Goal: Subscribe to service/newsletter

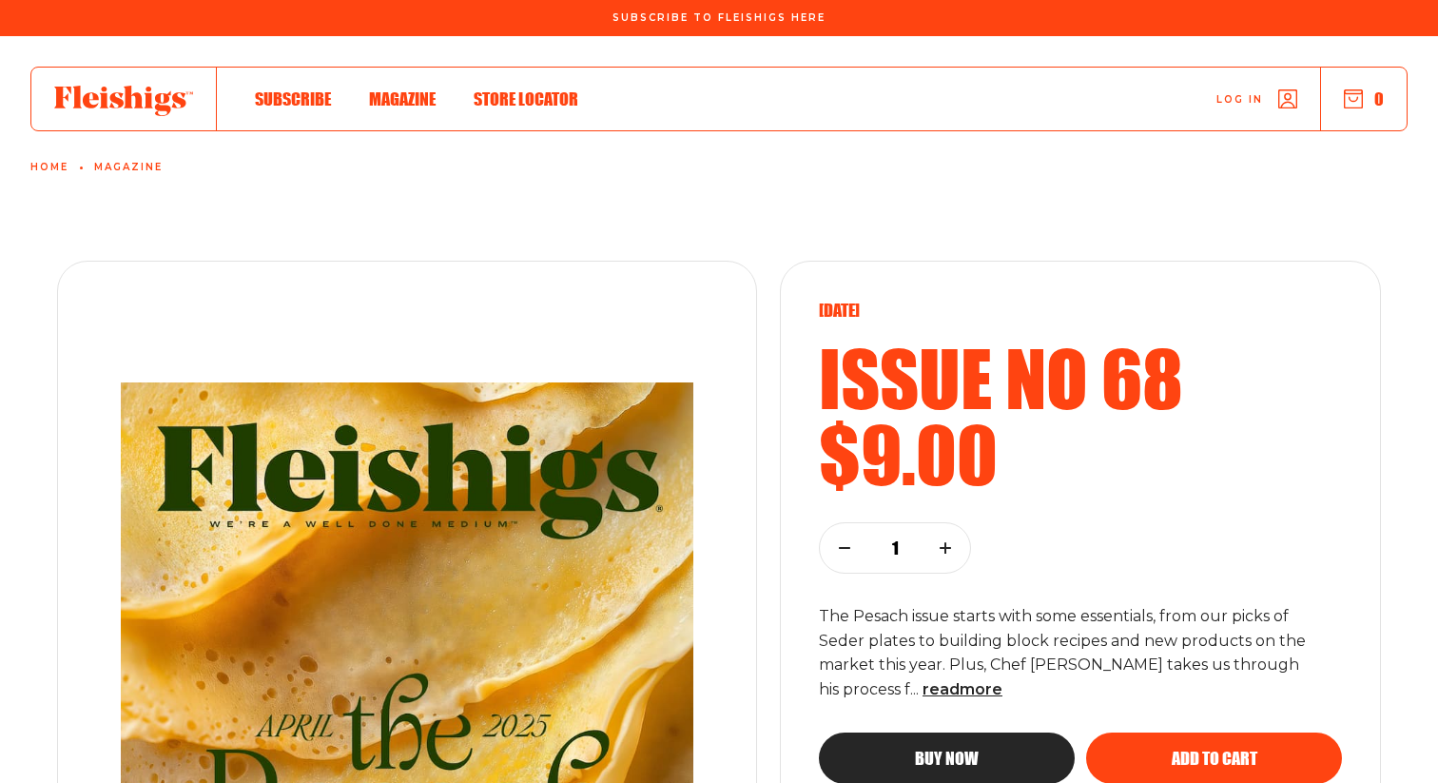
click at [137, 120] on div at bounding box center [123, 99] width 185 height 63
click at [148, 102] on use at bounding box center [123, 101] width 139 height 30
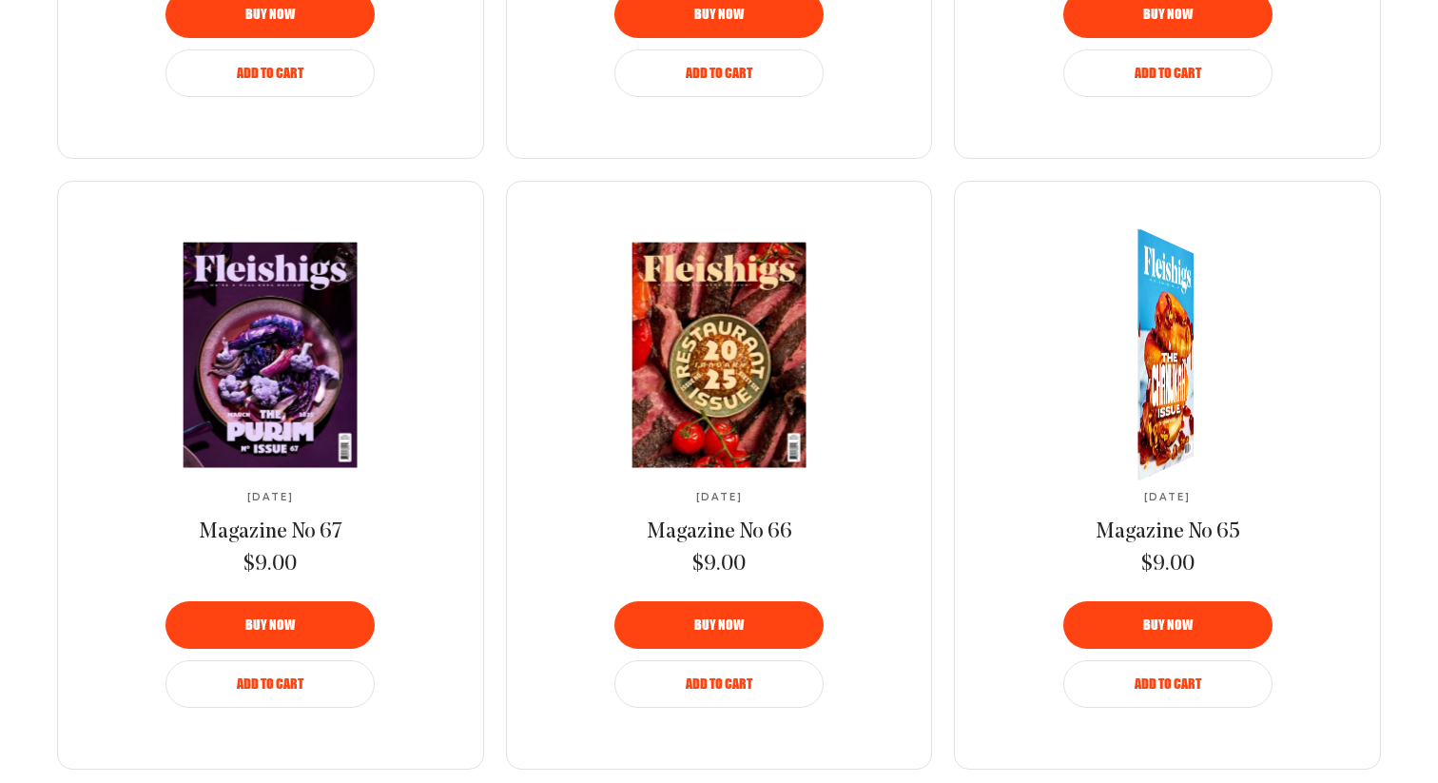
scroll to position [2361, 0]
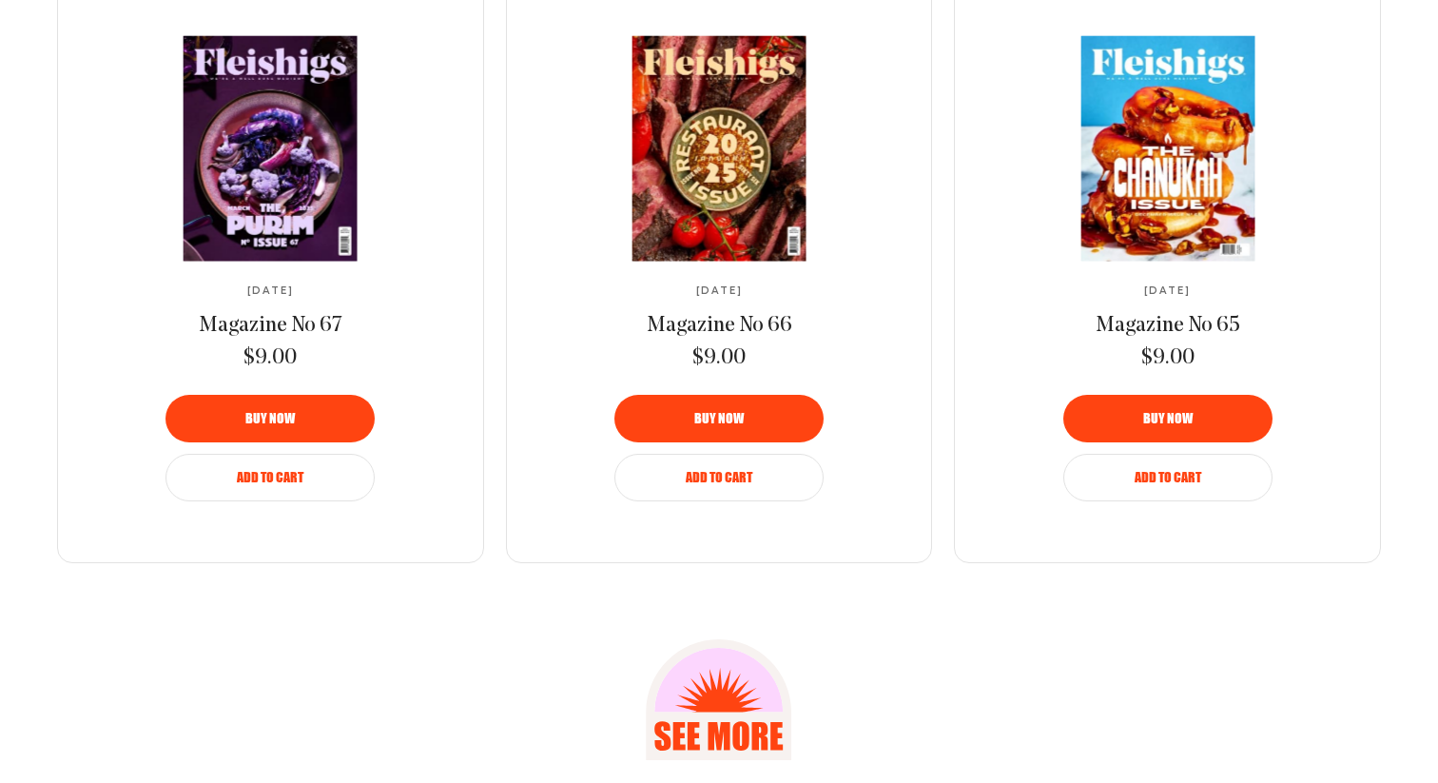
click at [732, 740] on icon at bounding box center [719, 699] width 146 height 121
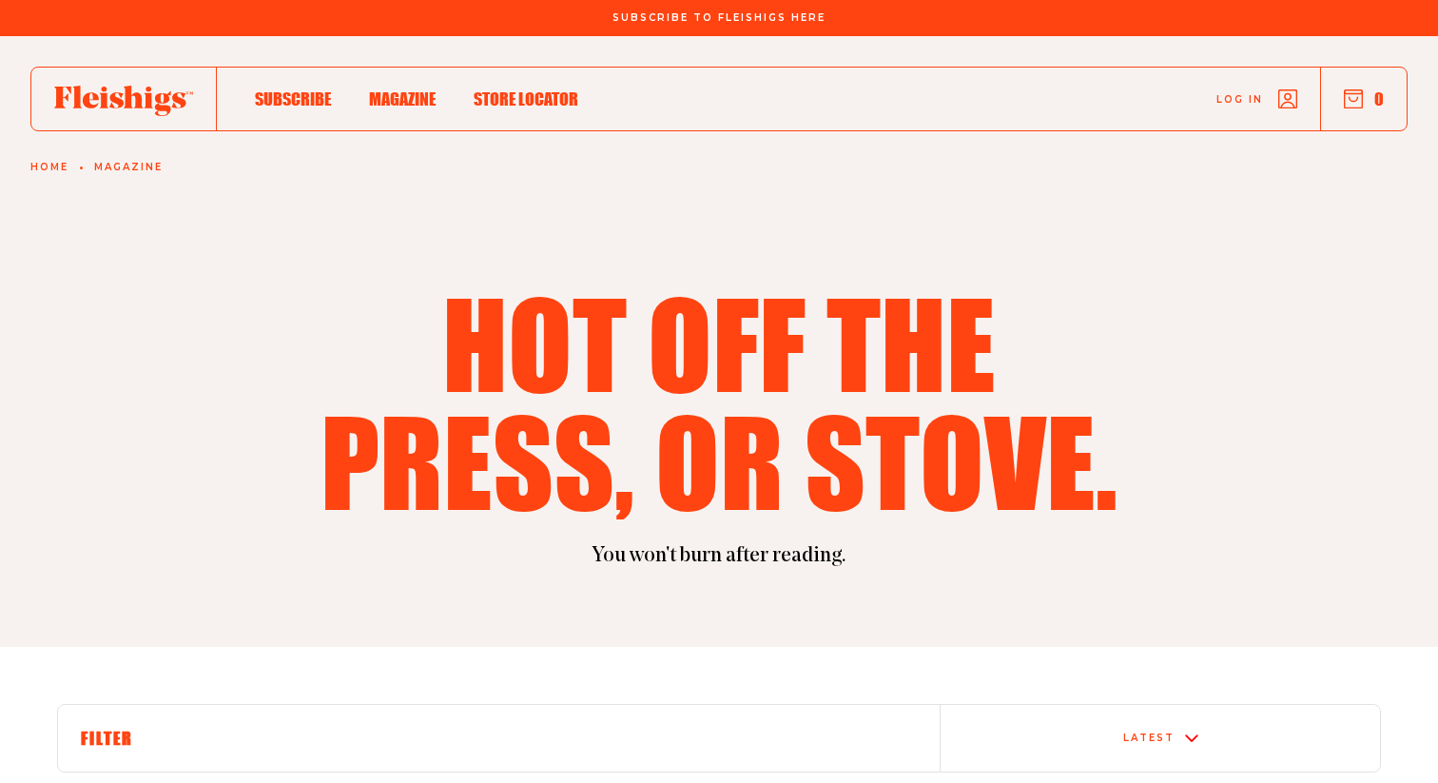
click at [285, 89] on span "Subscribe" at bounding box center [293, 78] width 76 height 21
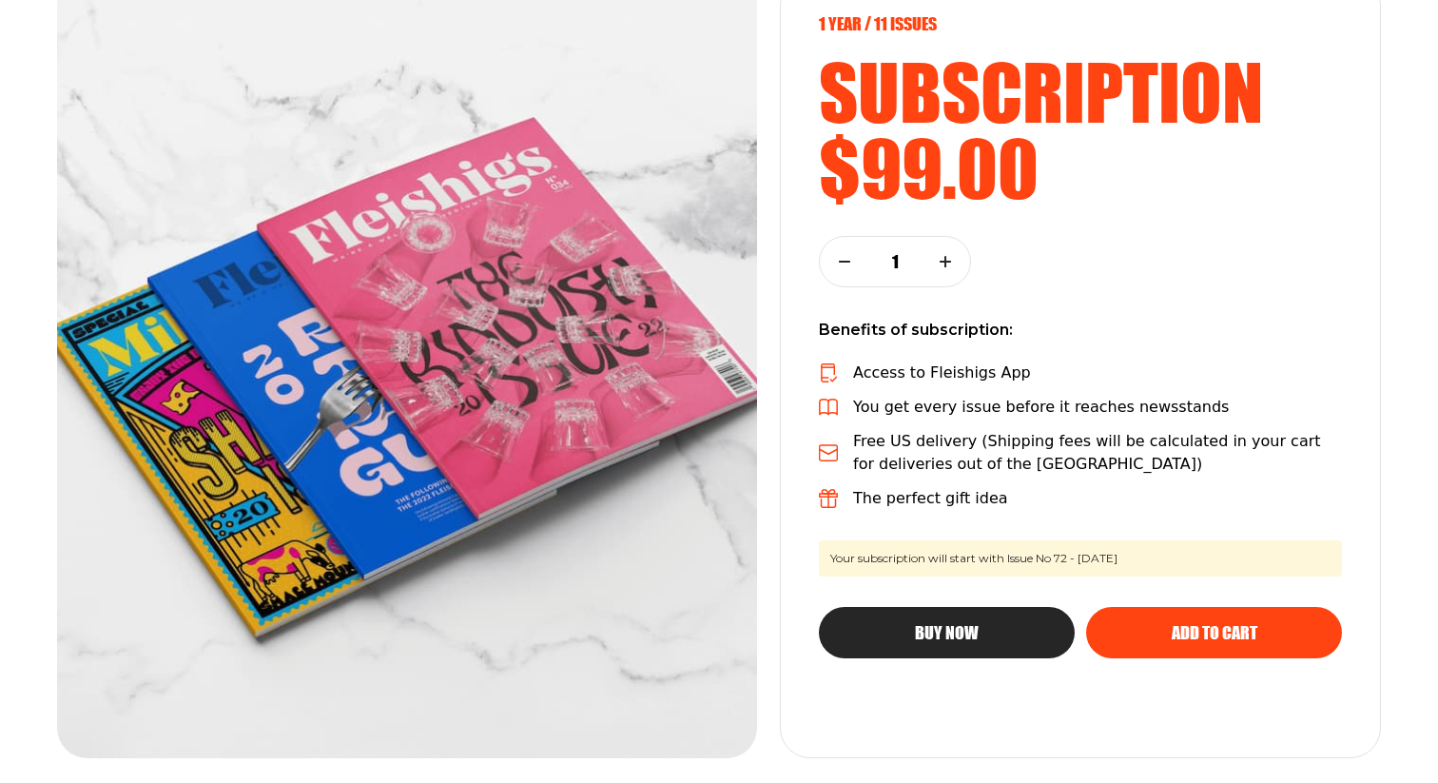
scroll to position [273, 0]
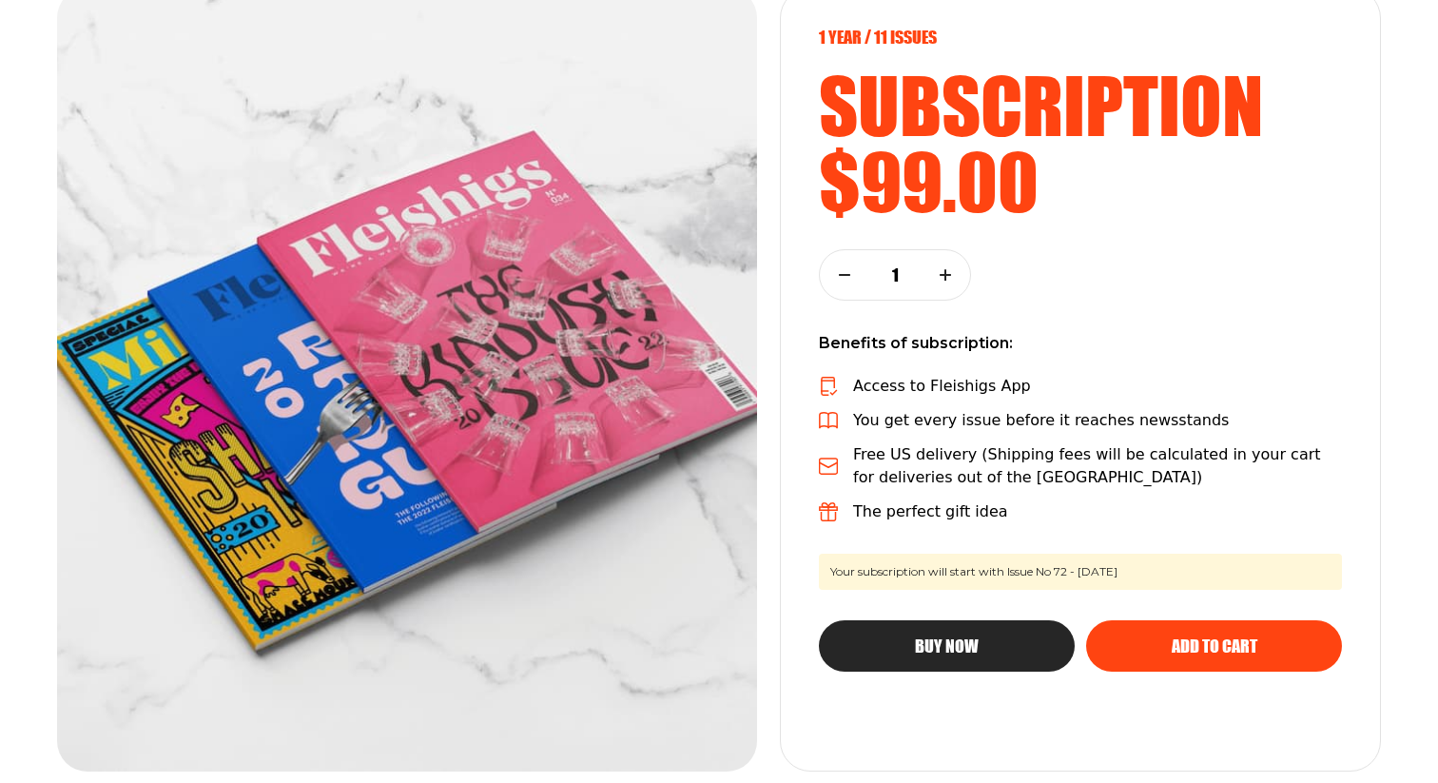
click at [944, 280] on button "button" at bounding box center [945, 274] width 49 height 49
click at [859, 280] on button "button" at bounding box center [844, 274] width 49 height 49
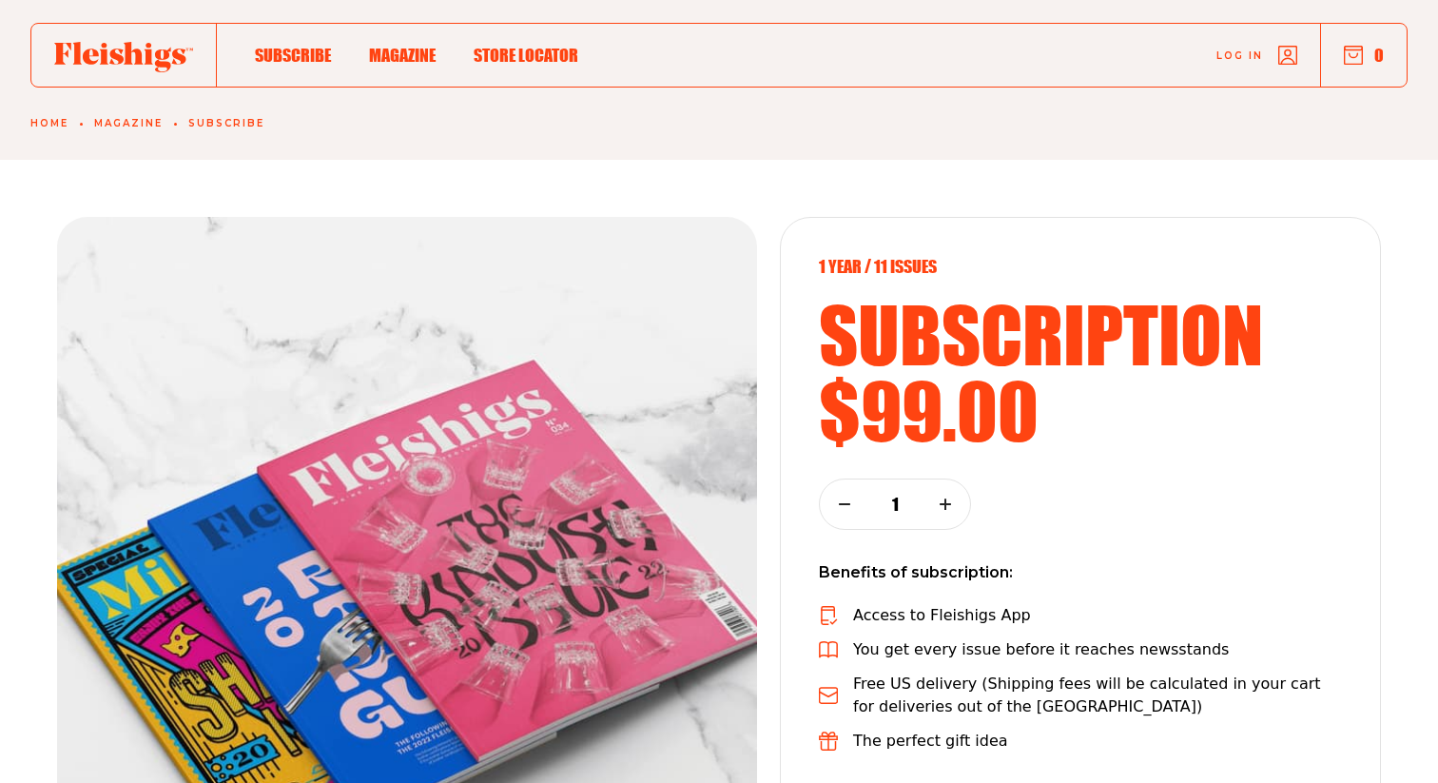
scroll to position [0, 0]
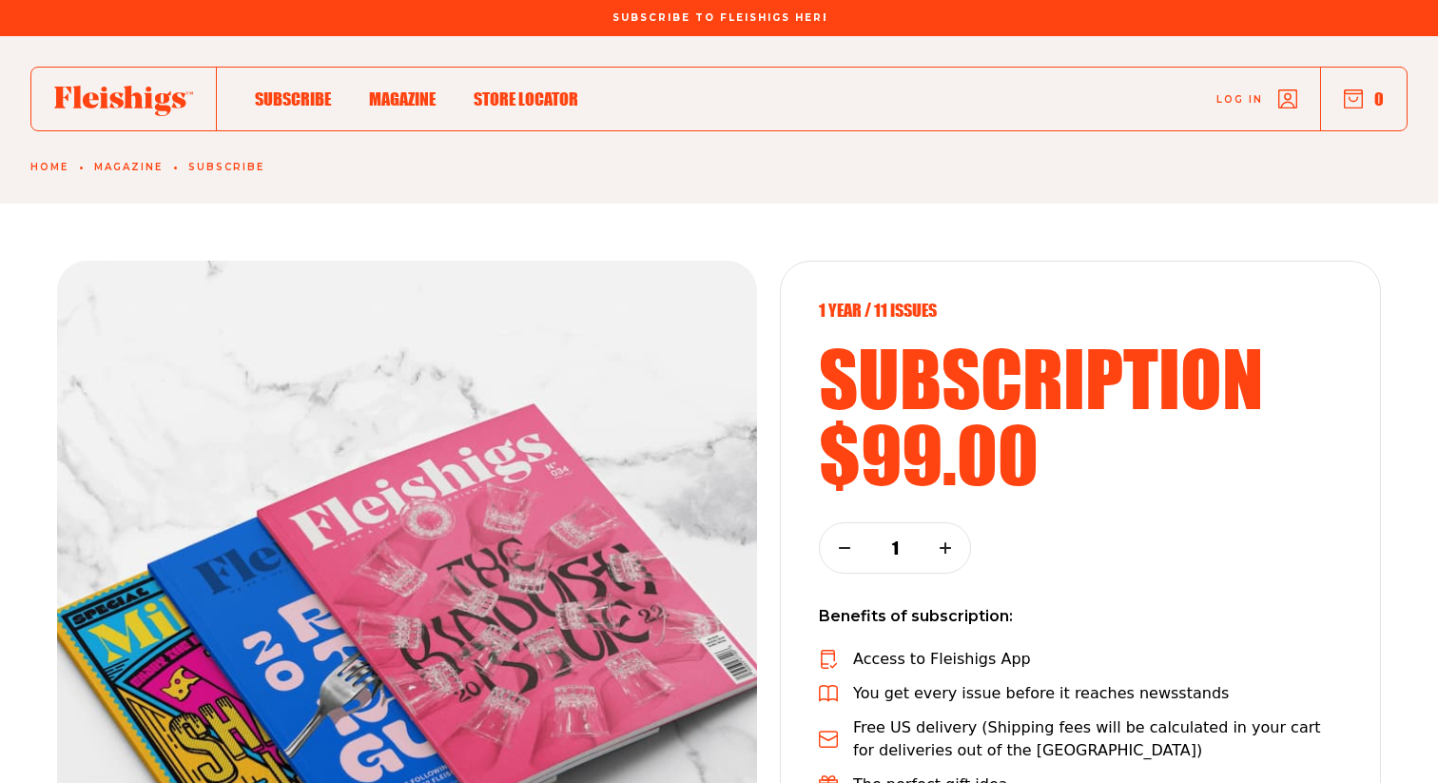
click at [738, 12] on span "Subscribe To Fleishigs Here" at bounding box center [719, 6] width 213 height 11
